Goal: Task Accomplishment & Management: Use online tool/utility

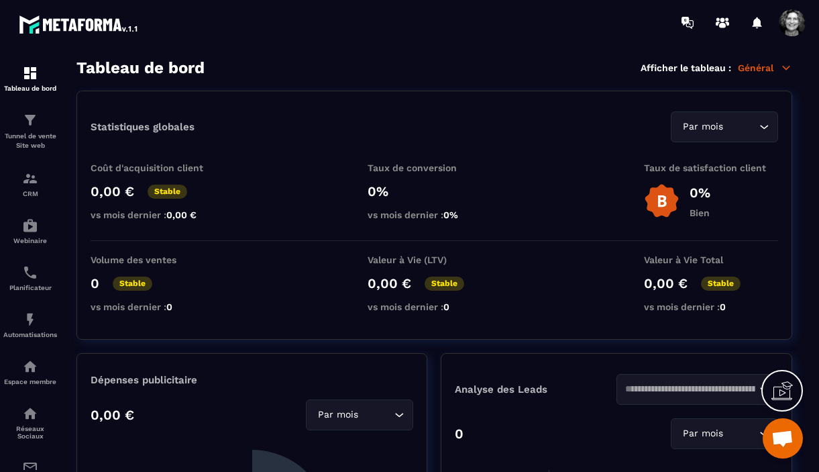
scroll to position [14456, 0]
click at [768, 68] on p "Général" at bounding box center [765, 68] width 54 height 12
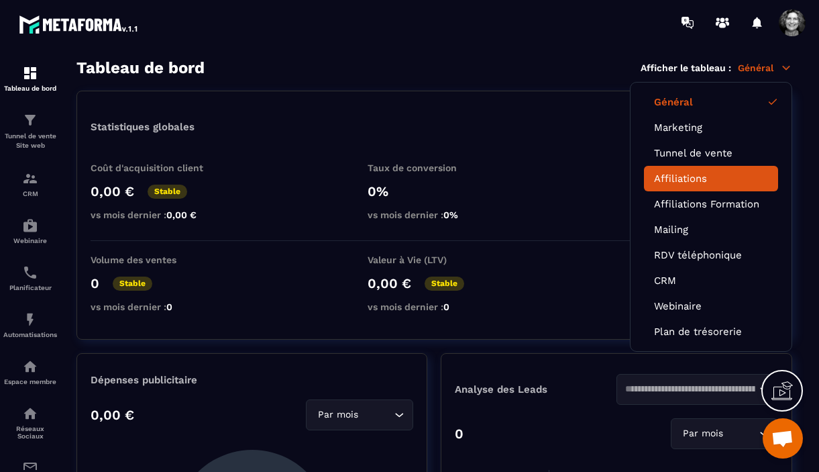
click at [686, 182] on link "Affiliations" at bounding box center [711, 178] width 114 height 12
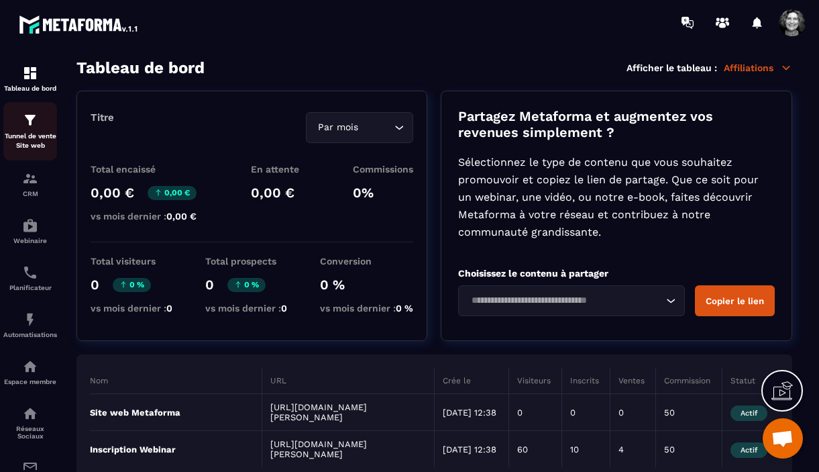
click at [32, 125] on img at bounding box center [30, 120] width 16 height 16
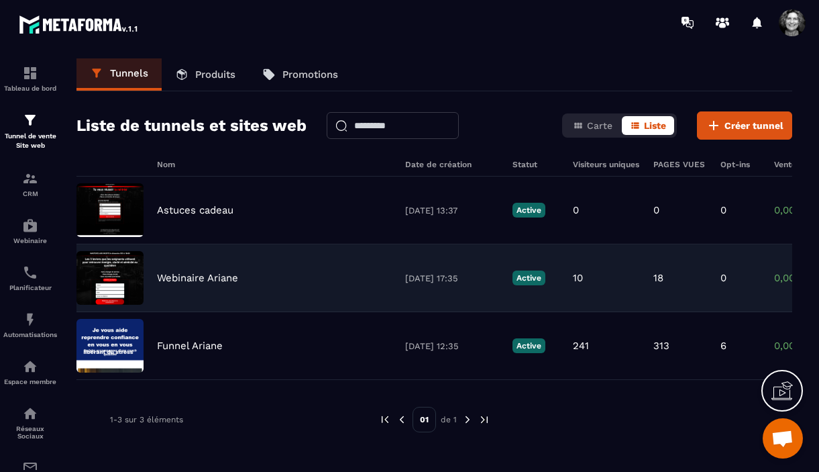
click at [261, 312] on div "Webinaire Ariane [DATE] 17:35 Active 10 18 0 0,00 € 0" at bounding box center [434, 346] width 716 height 68
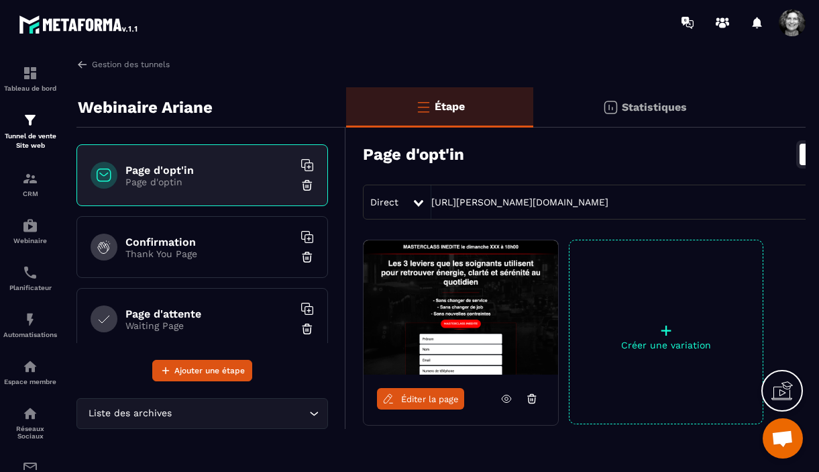
click at [426, 397] on span "Éditer la page" at bounding box center [430, 399] width 58 height 10
